Goal: Information Seeking & Learning: Learn about a topic

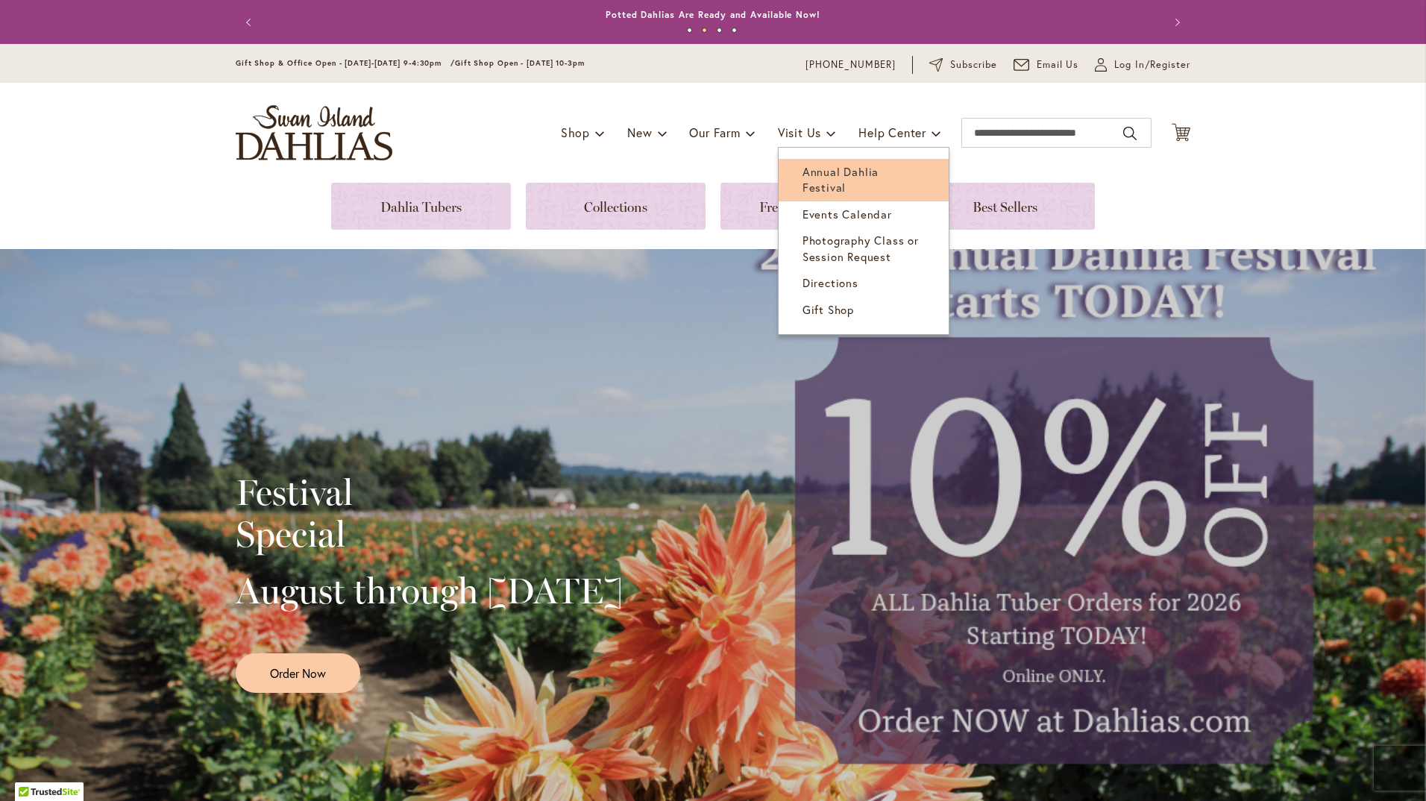
click at [816, 170] on span "Annual Dahlia Festival" at bounding box center [840, 179] width 76 height 31
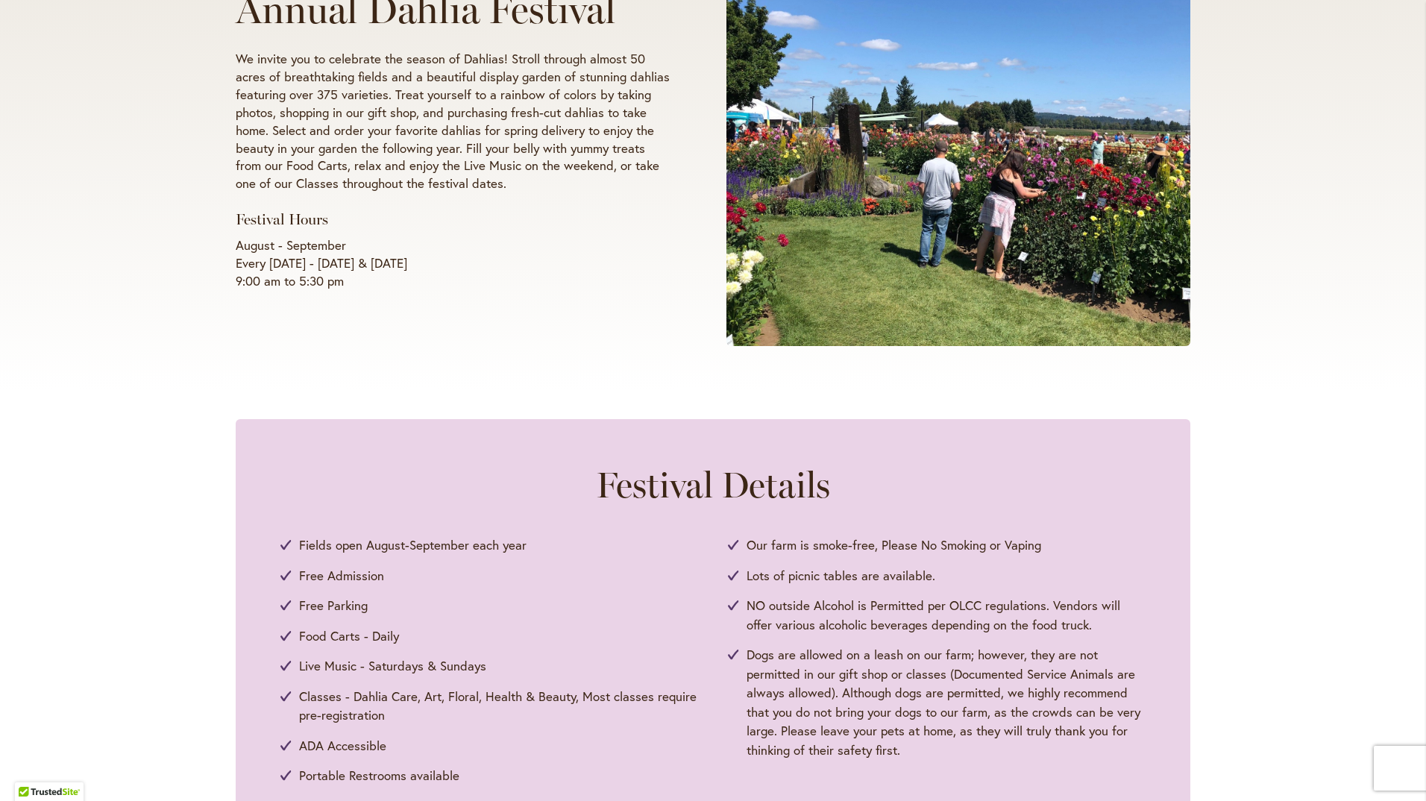
scroll to position [447, 0]
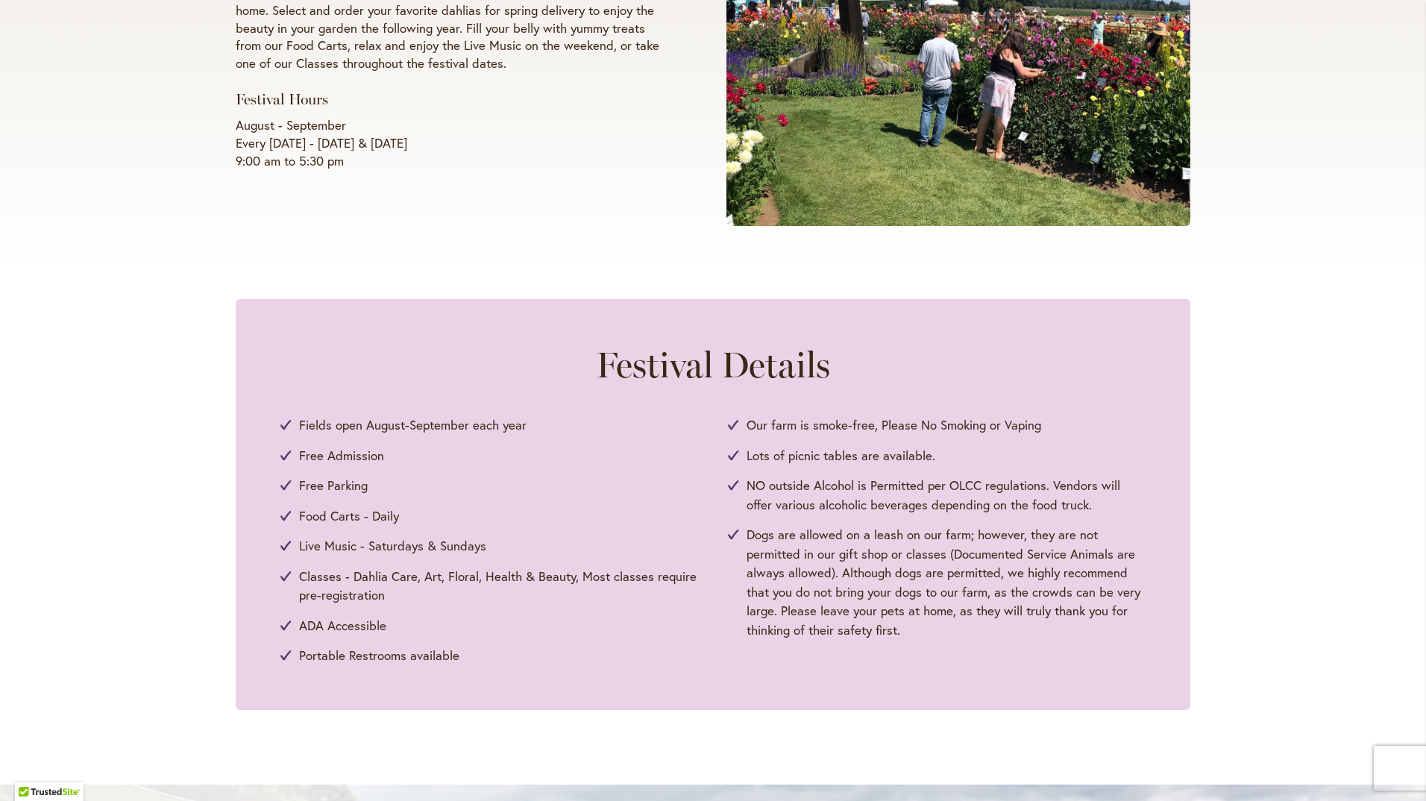
click at [590, 188] on div "Summer 2025 Annual Dahlia Festival We invite you to celebrate the season of Dah…" at bounding box center [713, 2] width 955 height 474
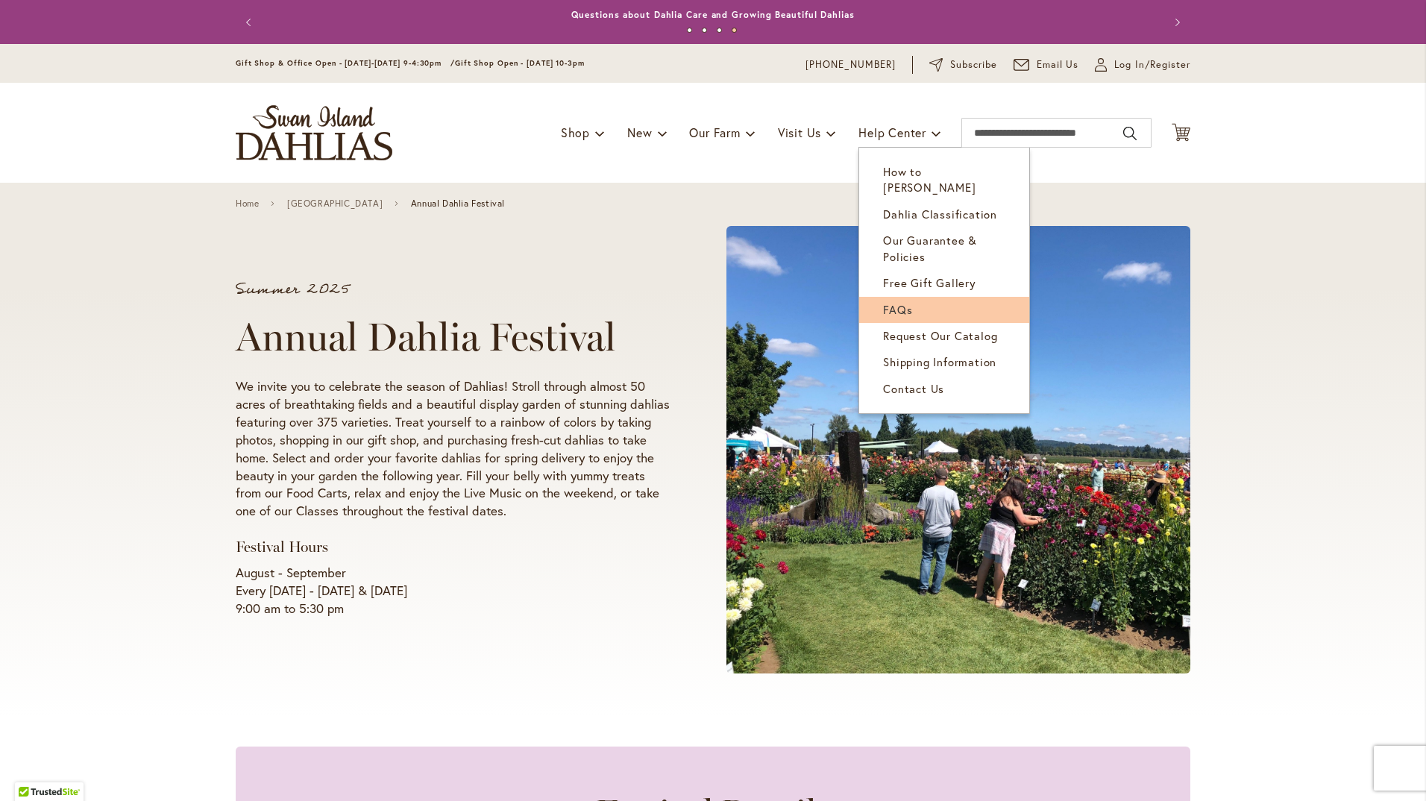
drag, startPoint x: 891, startPoint y: 292, endPoint x: 902, endPoint y: 298, distance: 11.7
click at [891, 302] on span "FAQs" at bounding box center [897, 309] width 29 height 15
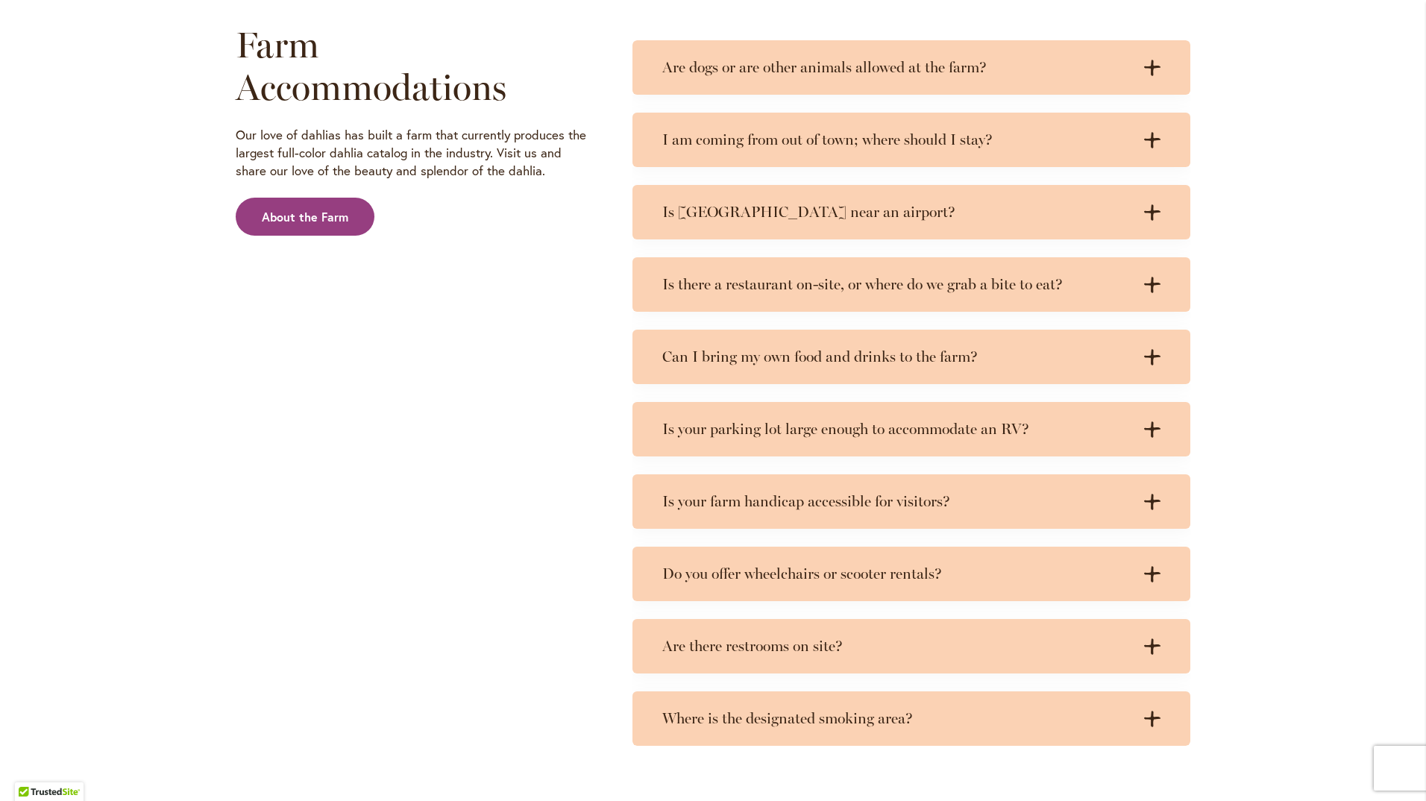
scroll to position [1715, 0]
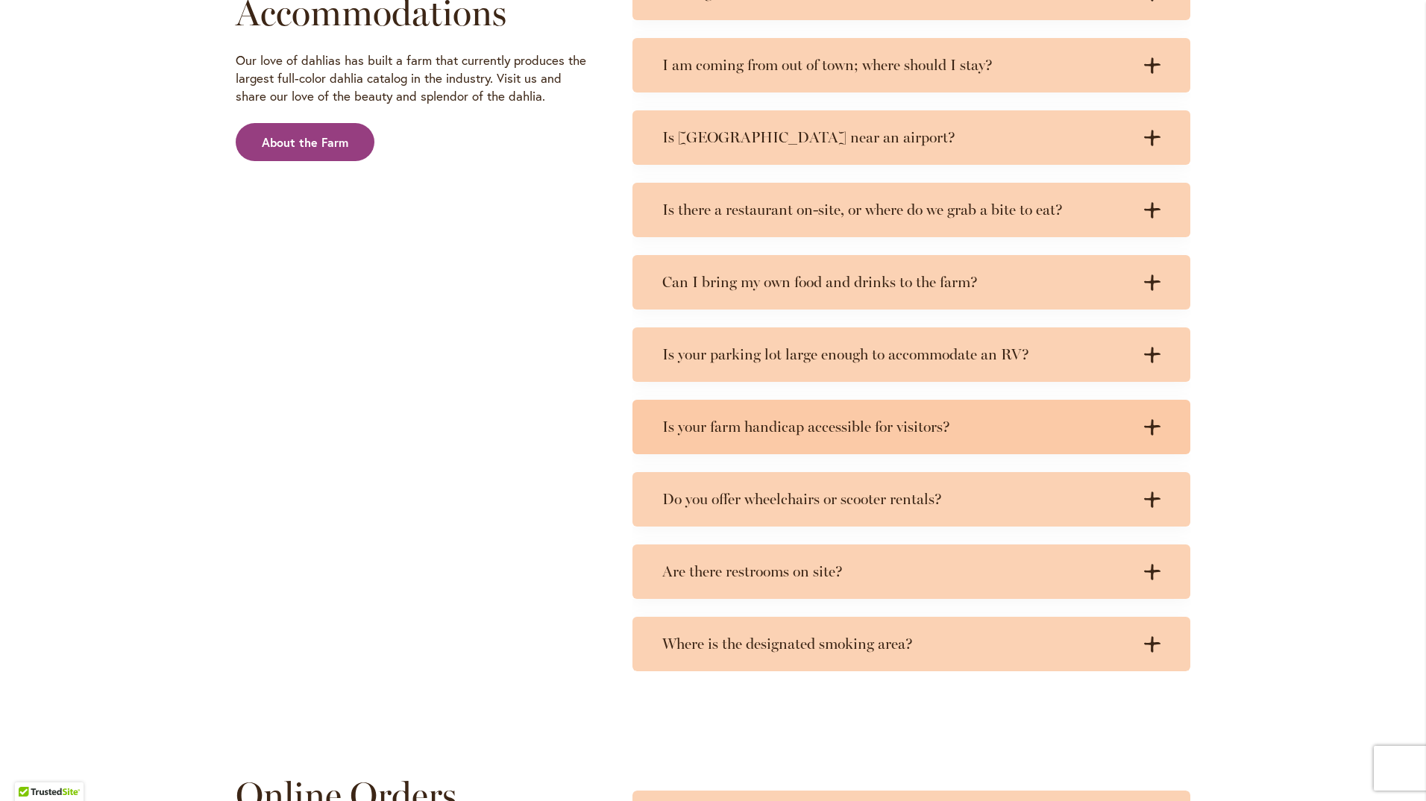
click at [1144, 419] on icon ".cls-1 { fill: #3c2616; stroke-width: 0px; }" at bounding box center [1152, 427] width 16 height 16
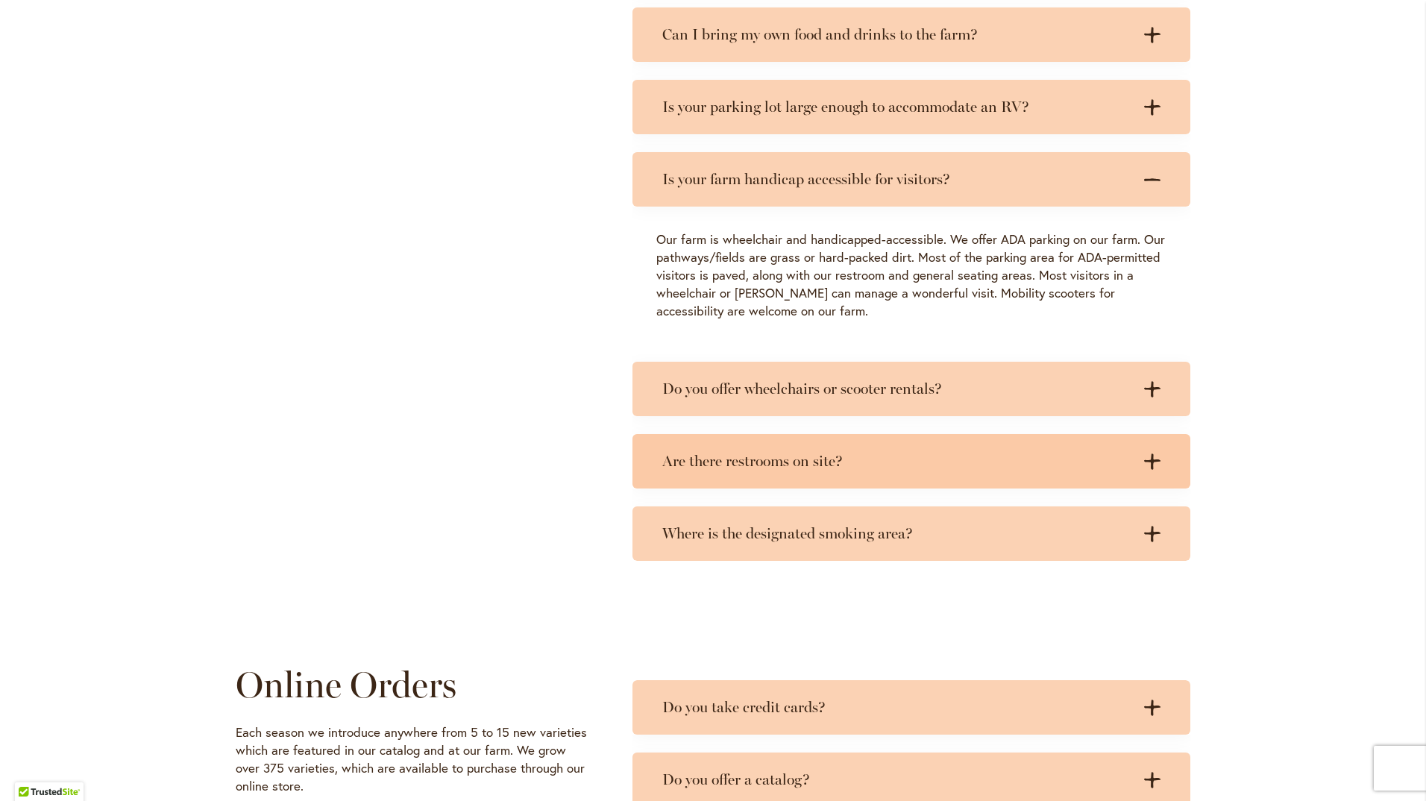
scroll to position [2014, 0]
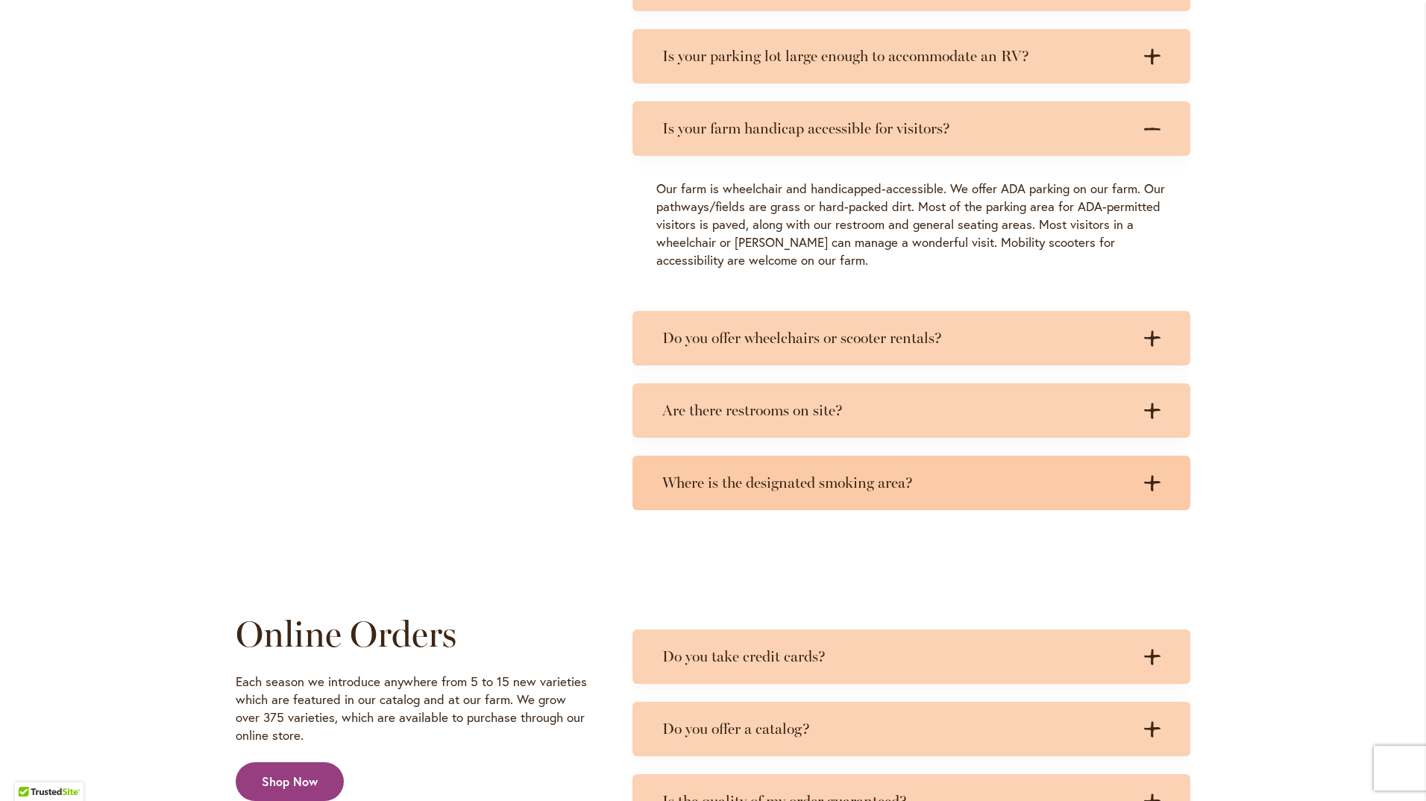
click at [1151, 475] on icon ".cls-1 { fill: #3c2616; stroke-width: 0px; }" at bounding box center [1152, 483] width 16 height 16
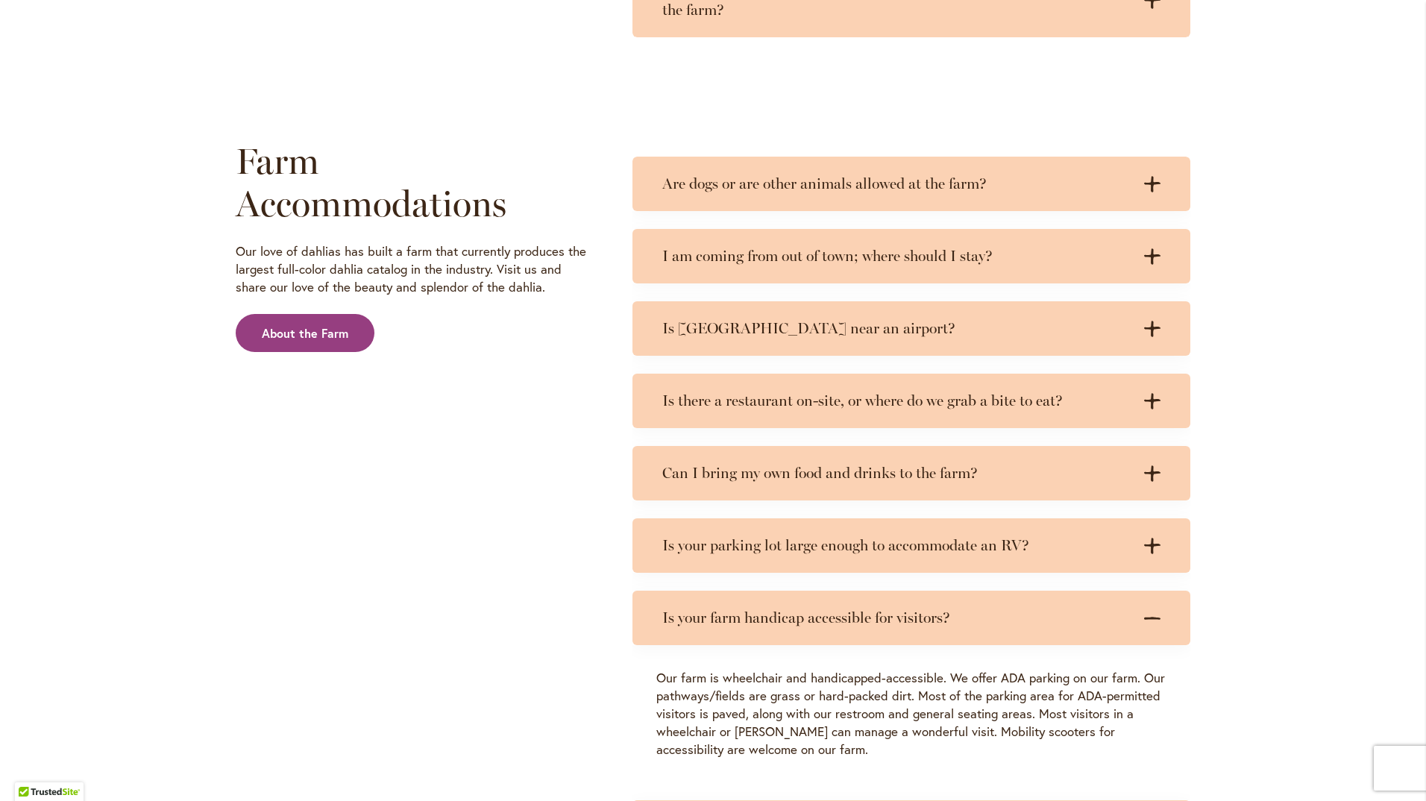
scroll to position [1268, 0]
